Goal: Transaction & Acquisition: Purchase product/service

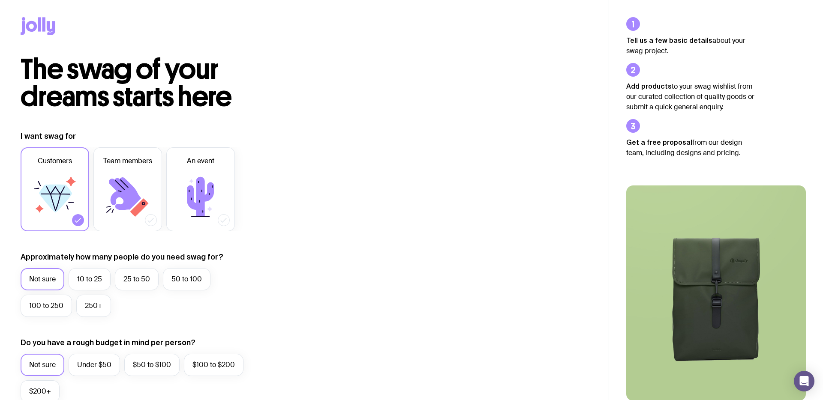
click at [42, 27] on icon at bounding box center [38, 26] width 35 height 18
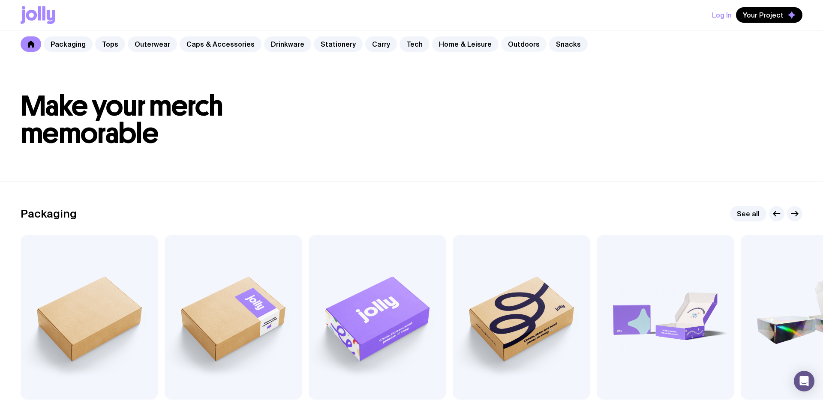
click at [509, 41] on link "Outdoors" at bounding box center [523, 43] width 45 height 15
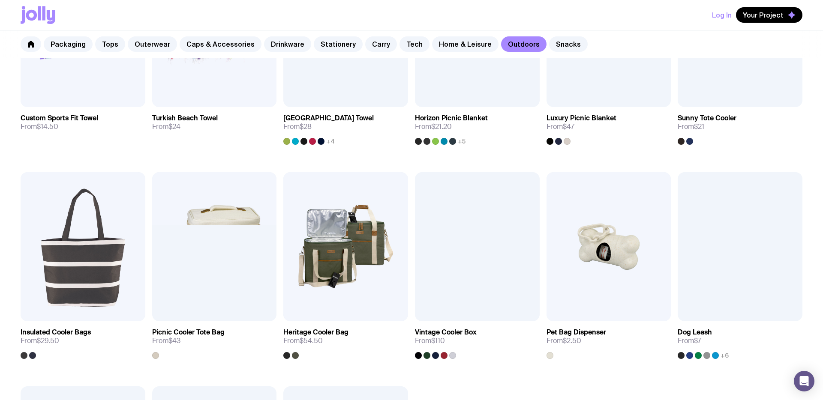
scroll to position [477, 0]
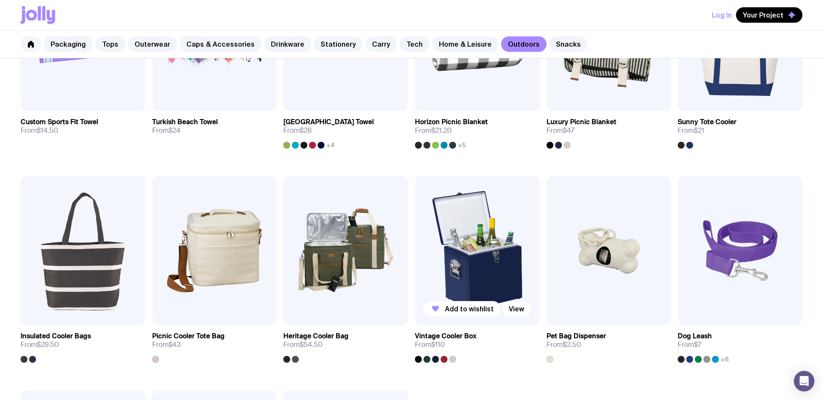
click at [469, 261] on img at bounding box center [477, 251] width 125 height 150
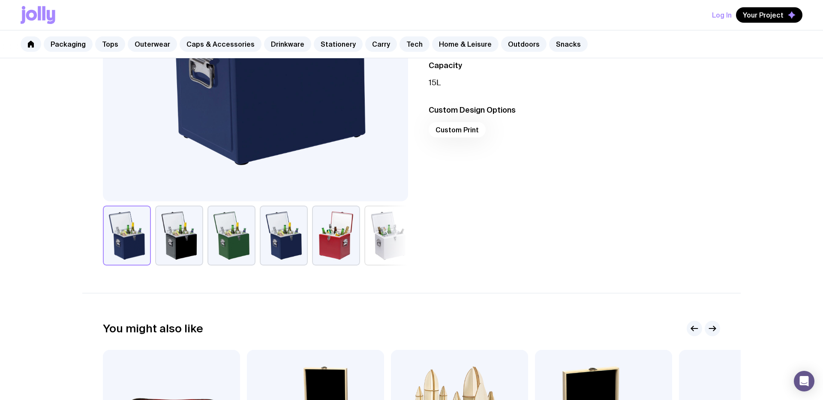
scroll to position [236, 0]
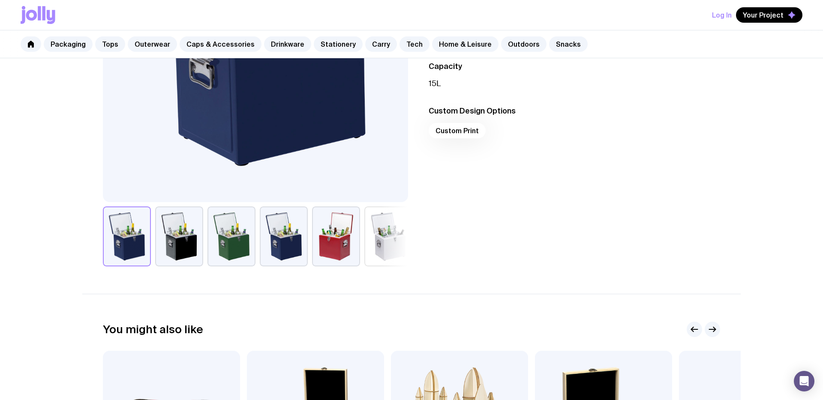
click at [295, 238] on button "button" at bounding box center [284, 237] width 48 height 60
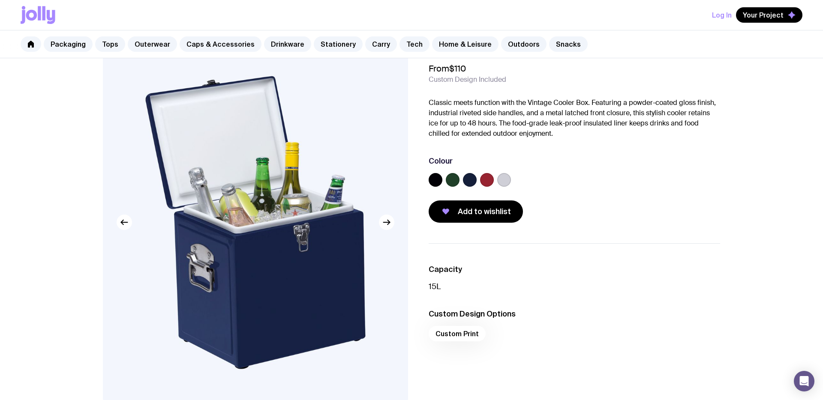
scroll to position [0, 0]
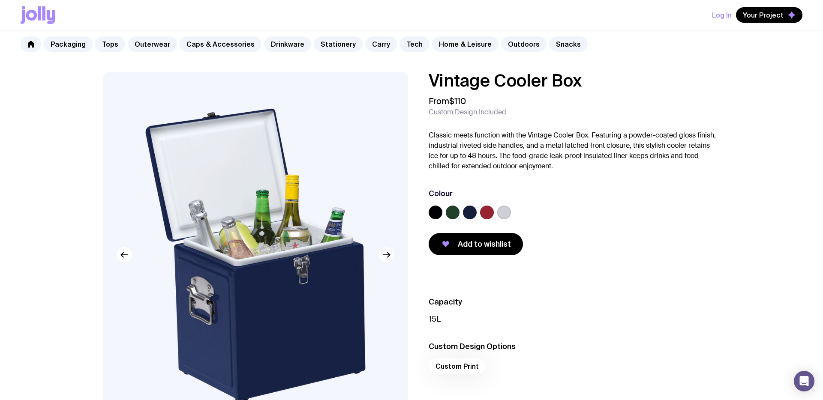
click at [389, 257] on icon "button" at bounding box center [387, 255] width 10 height 10
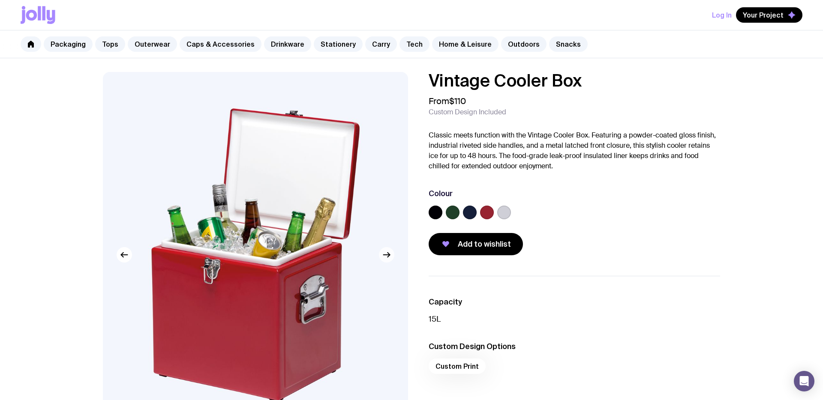
click at [389, 257] on icon "button" at bounding box center [387, 255] width 10 height 10
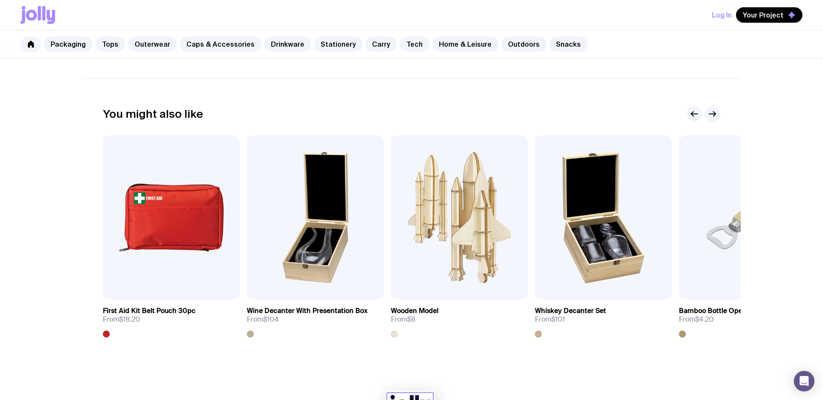
scroll to position [450, 0]
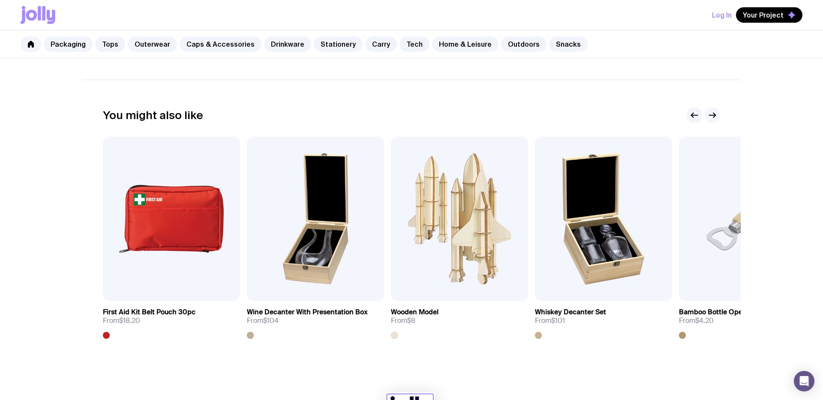
click at [712, 117] on icon "button" at bounding box center [712, 115] width 10 height 10
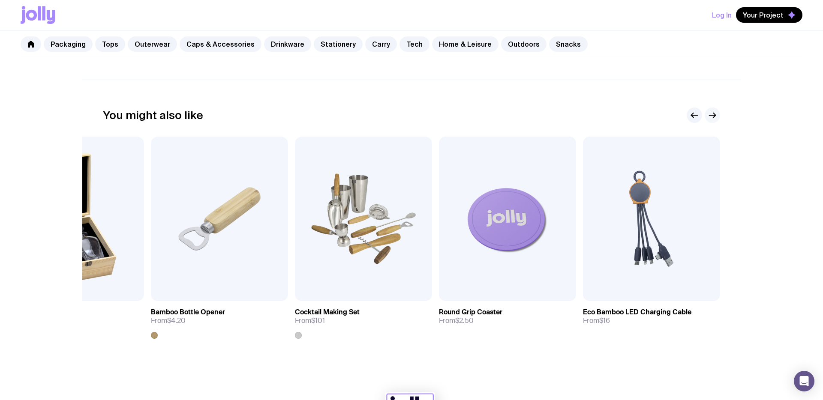
click at [713, 116] on icon "button" at bounding box center [712, 115] width 10 height 10
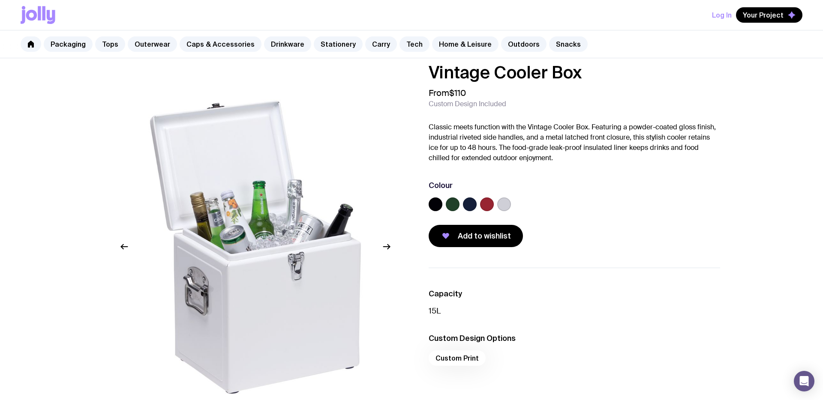
scroll to position [0, 0]
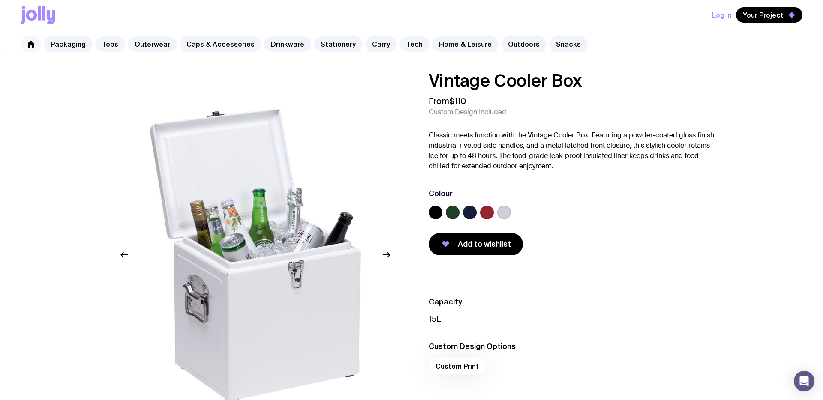
click at [27, 44] on icon at bounding box center [30, 44] width 7 height 7
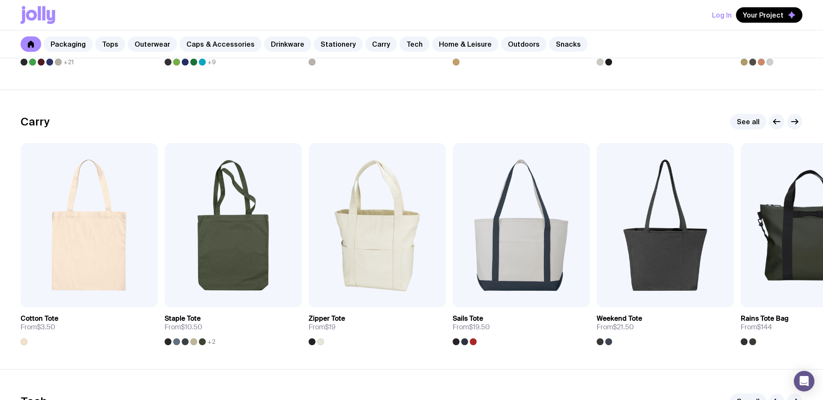
scroll to position [1762, 0]
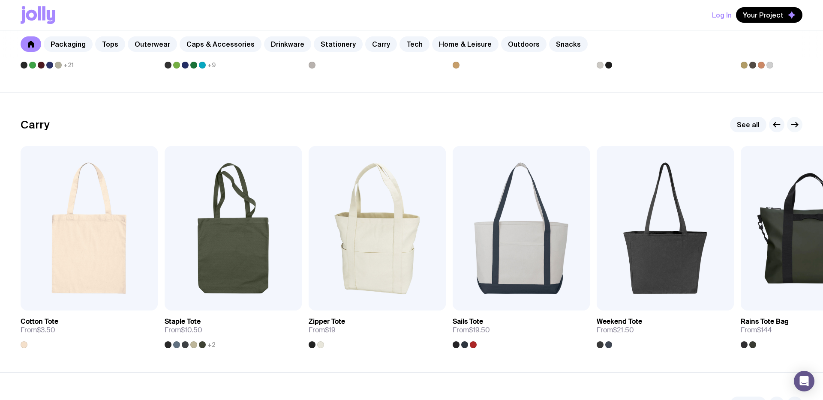
click at [796, 123] on icon "button" at bounding box center [797, 125] width 2 height 5
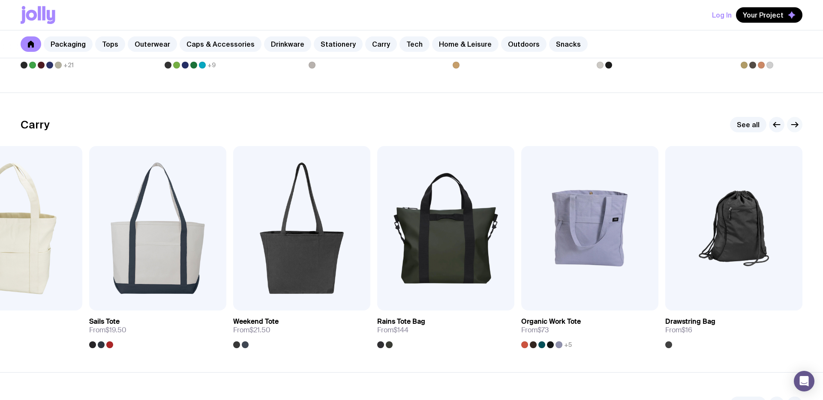
click at [796, 123] on icon "button" at bounding box center [797, 125] width 2 height 5
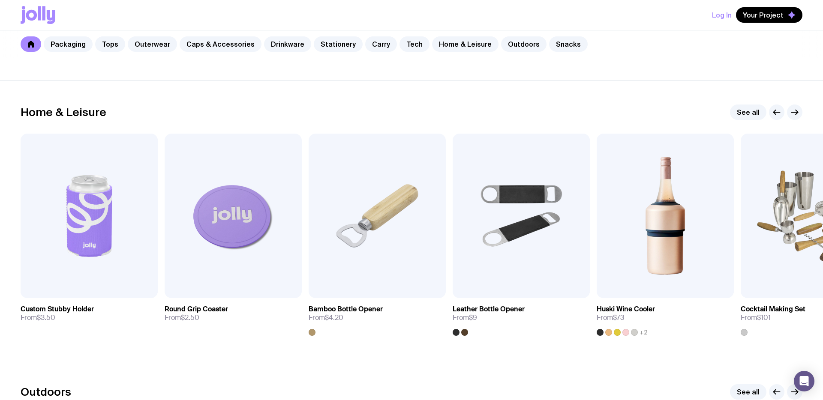
scroll to position [2336, 0]
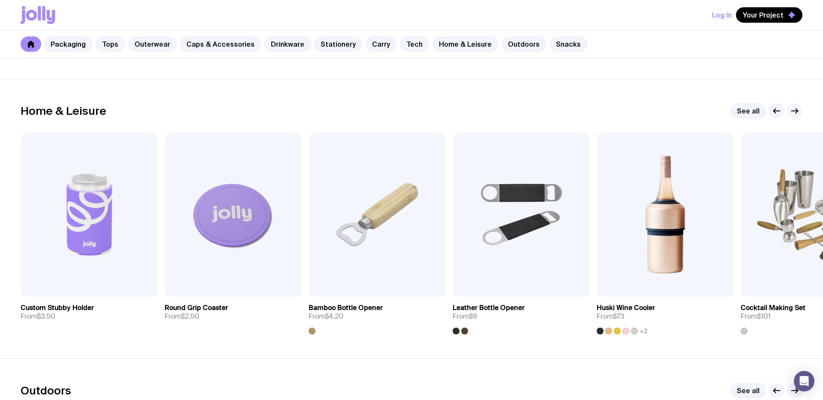
click at [797, 111] on icon "button" at bounding box center [795, 111] width 6 height 0
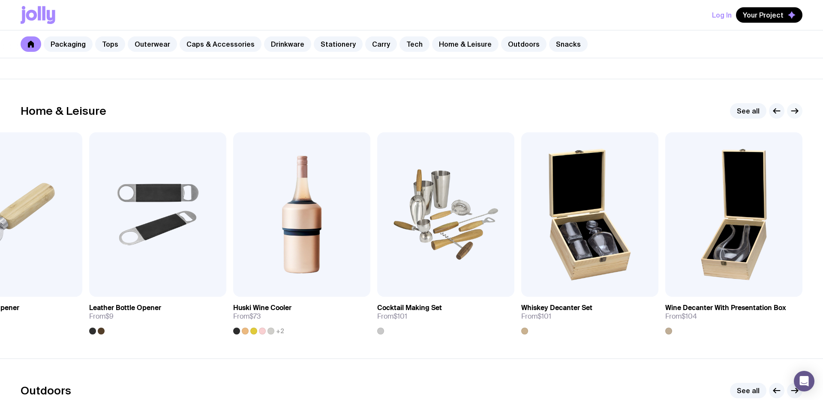
click at [797, 111] on icon "button" at bounding box center [795, 111] width 6 height 0
click at [794, 111] on icon "button" at bounding box center [795, 111] width 6 height 0
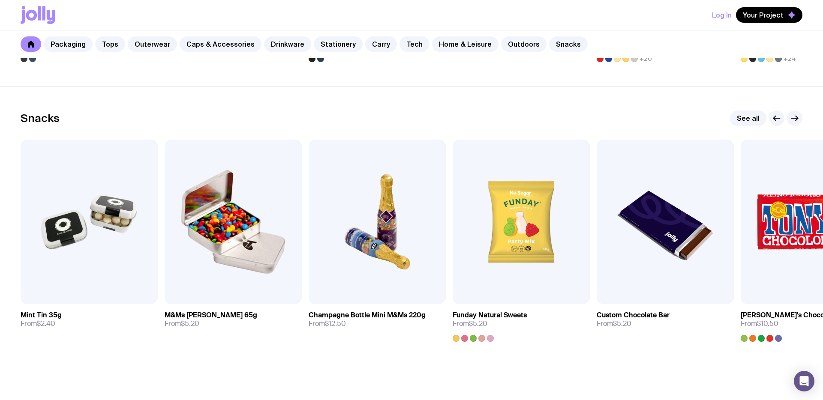
scroll to position [2948, 0]
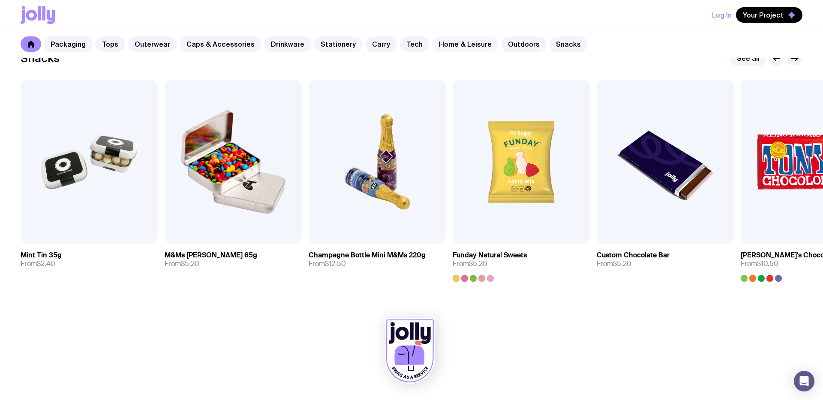
click at [457, 44] on link "Home & Leisure" at bounding box center [465, 43] width 66 height 15
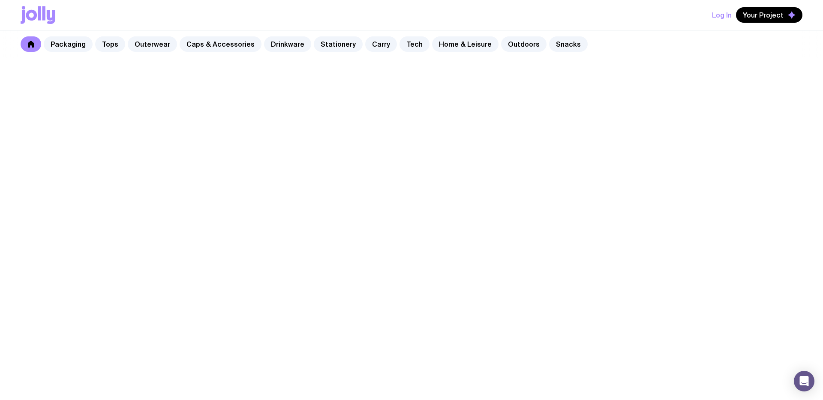
scroll to position [1230, 0]
